Goal: Transaction & Acquisition: Obtain resource

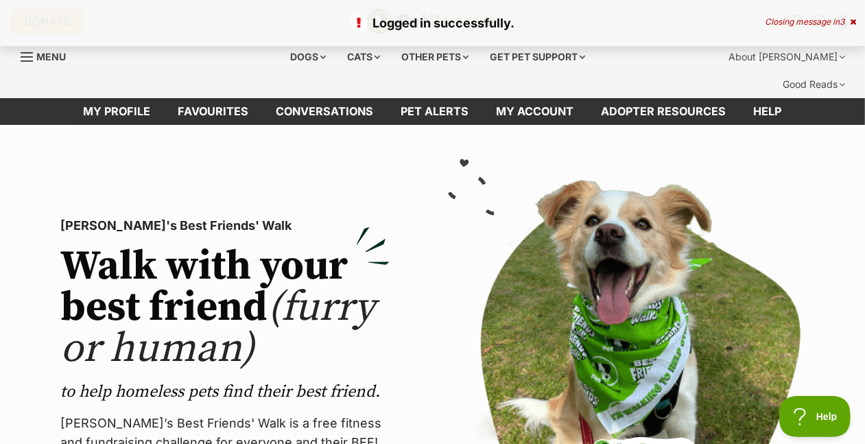
click at [850, 21] on icon at bounding box center [853, 22] width 6 height 8
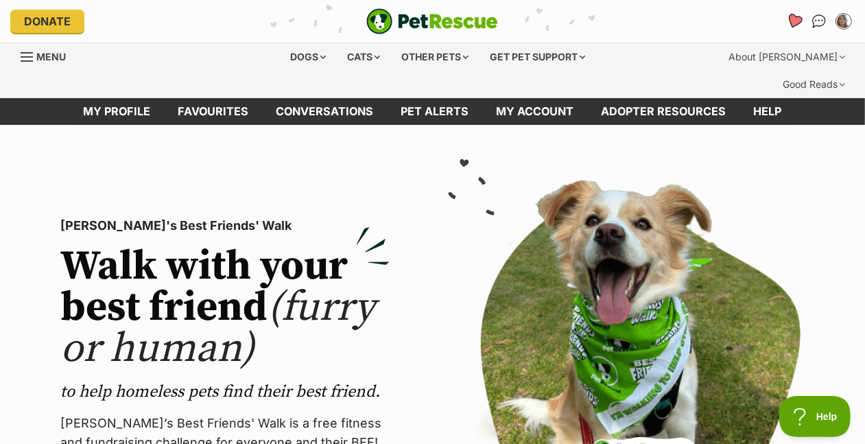
click at [786, 25] on icon "Favourites" at bounding box center [794, 21] width 16 height 16
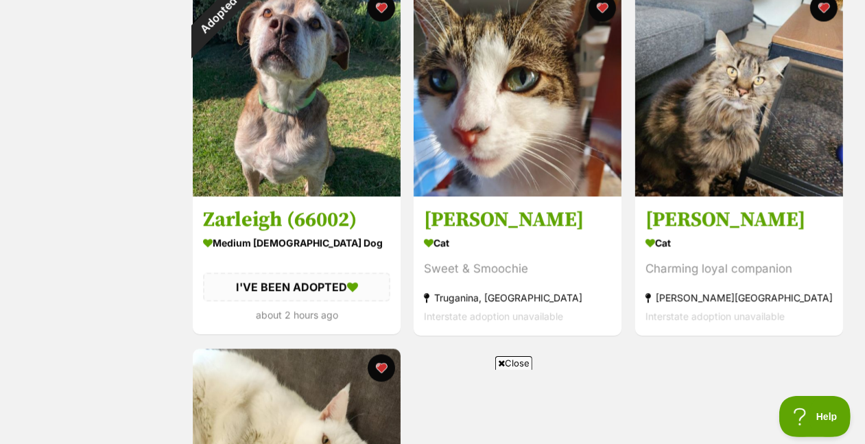
scroll to position [2116, 0]
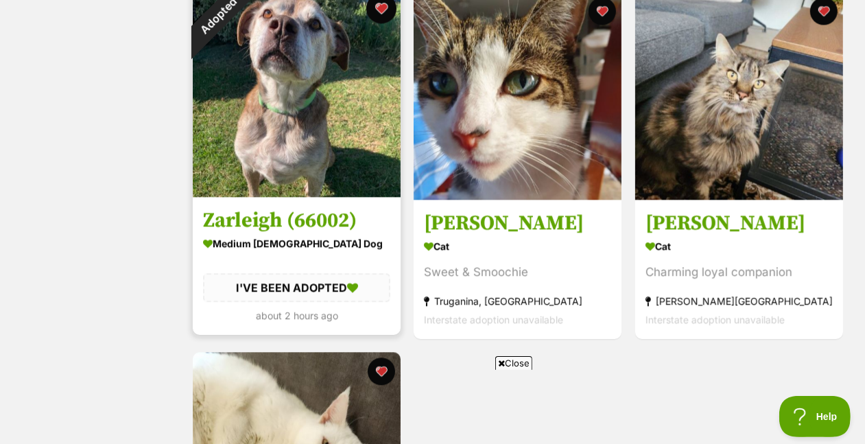
click at [376, 23] on button "favourite" at bounding box center [381, 8] width 30 height 30
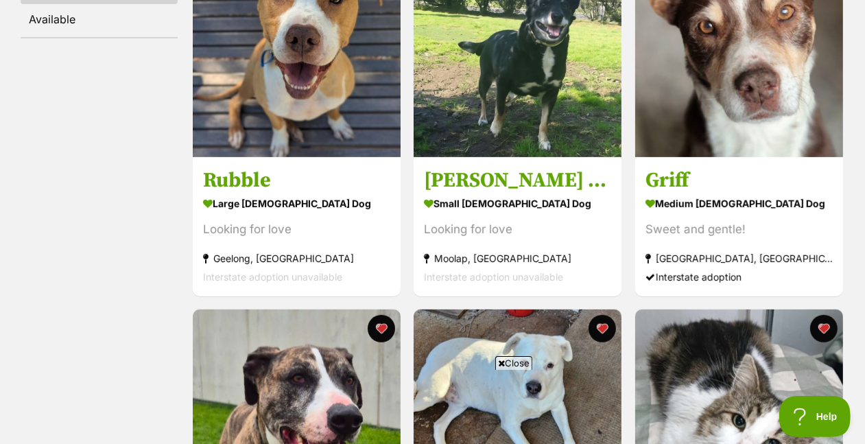
scroll to position [0, 0]
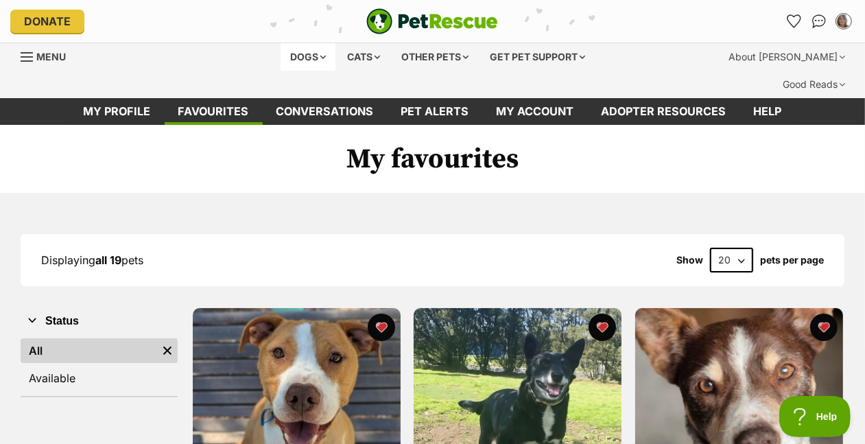
click at [280, 71] on div "Dogs" at bounding box center [307, 56] width 55 height 27
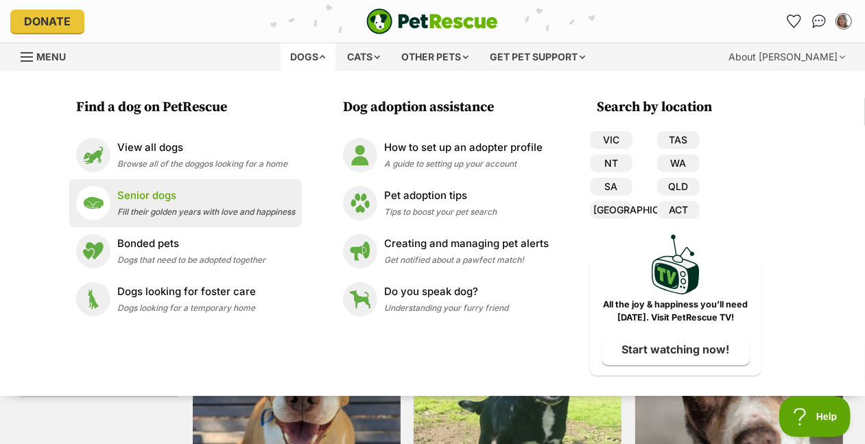
click at [117, 204] on p "Senior dogs" at bounding box center [206, 196] width 178 height 16
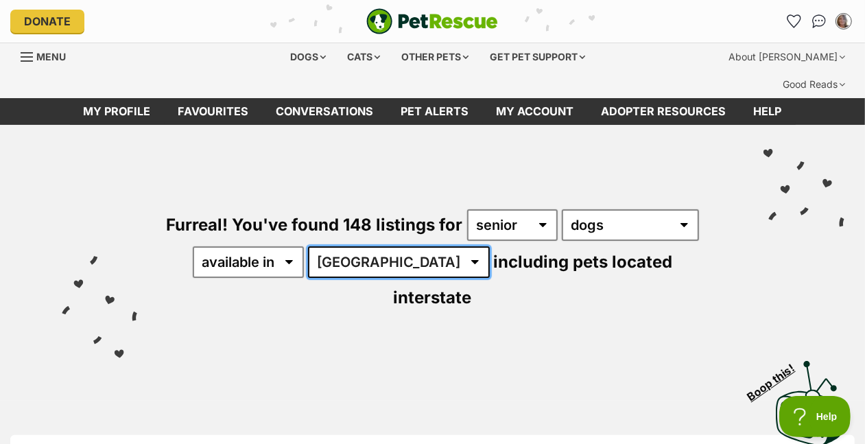
click at [308, 278] on select "Australia ACT NSW NT QLD SA TAS VIC WA" at bounding box center [399, 262] width 182 height 32
select select "VIC"
click at [308, 278] on select "Australia ACT NSW NT QLD SA TAS VIC WA" at bounding box center [399, 262] width 182 height 32
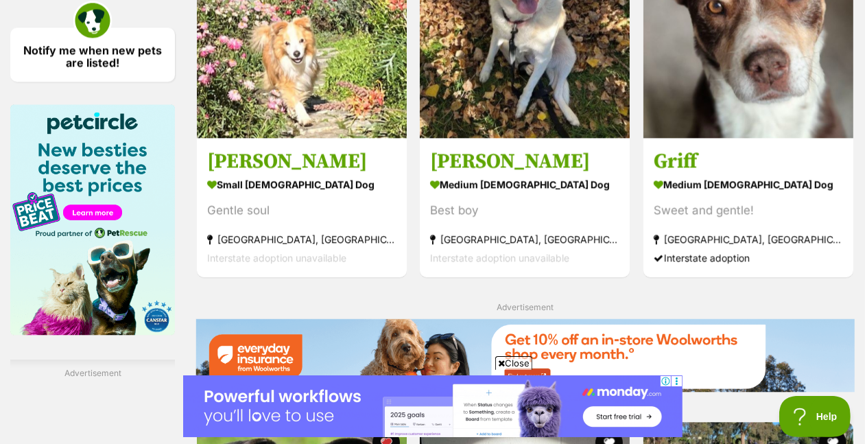
scroll to position [57, 0]
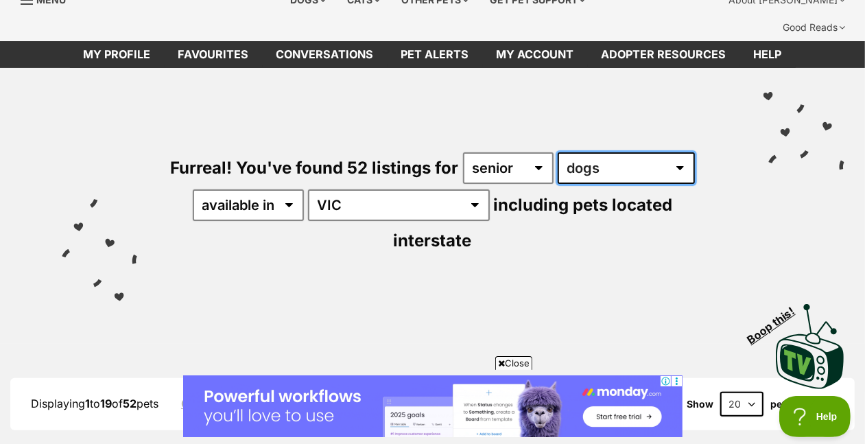
click at [558, 184] on select "any type of pet cats dogs other pets" at bounding box center [626, 168] width 137 height 32
select select "Cats"
click at [558, 184] on select "any type of pet cats dogs other pets" at bounding box center [626, 168] width 137 height 32
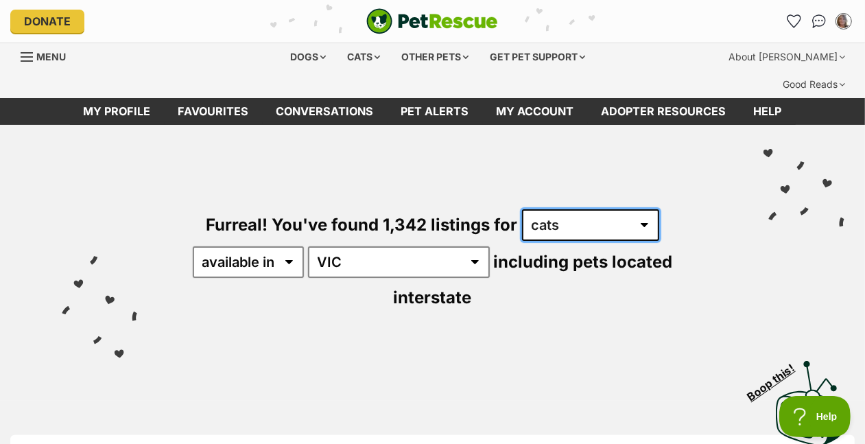
click at [522, 241] on select "any type of pet cats dogs other pets" at bounding box center [590, 225] width 137 height 32
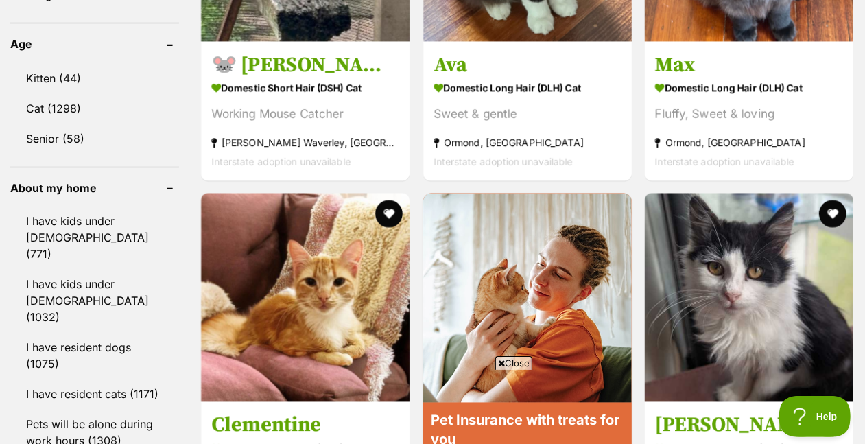
scroll to position [1701, 0]
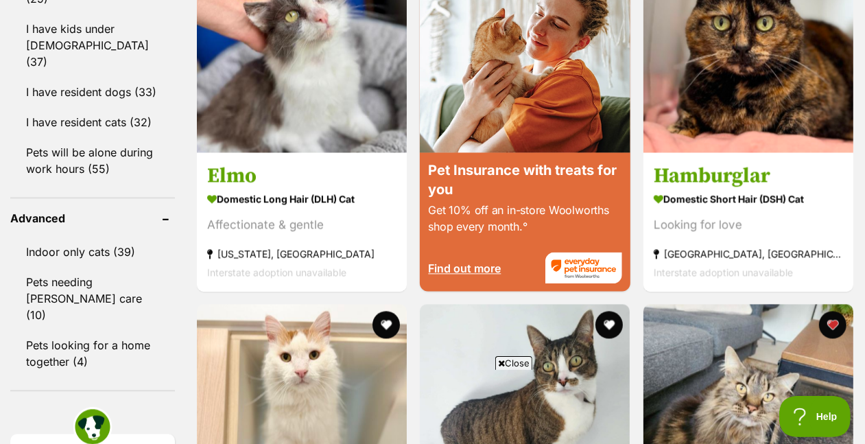
scroll to position [1793, 0]
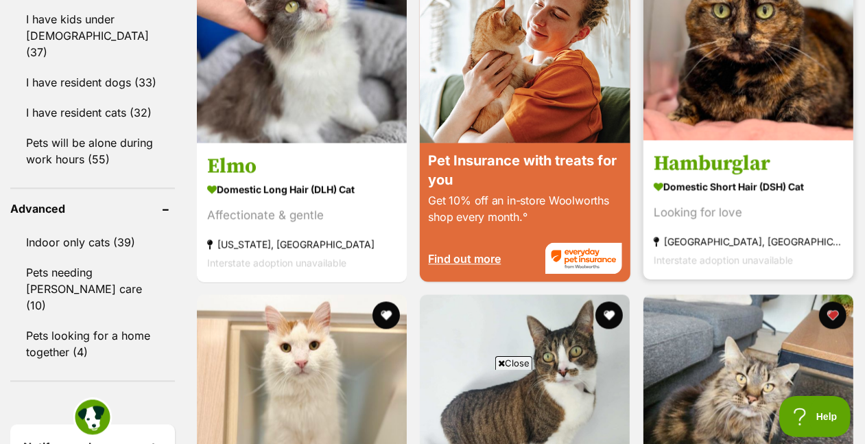
click at [761, 98] on img at bounding box center [748, 35] width 210 height 210
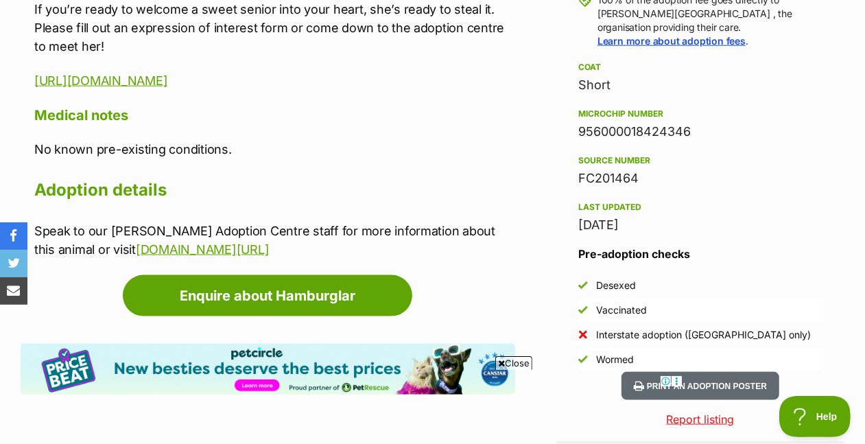
scroll to position [1114, 0]
